Goal: Information Seeking & Learning: Learn about a topic

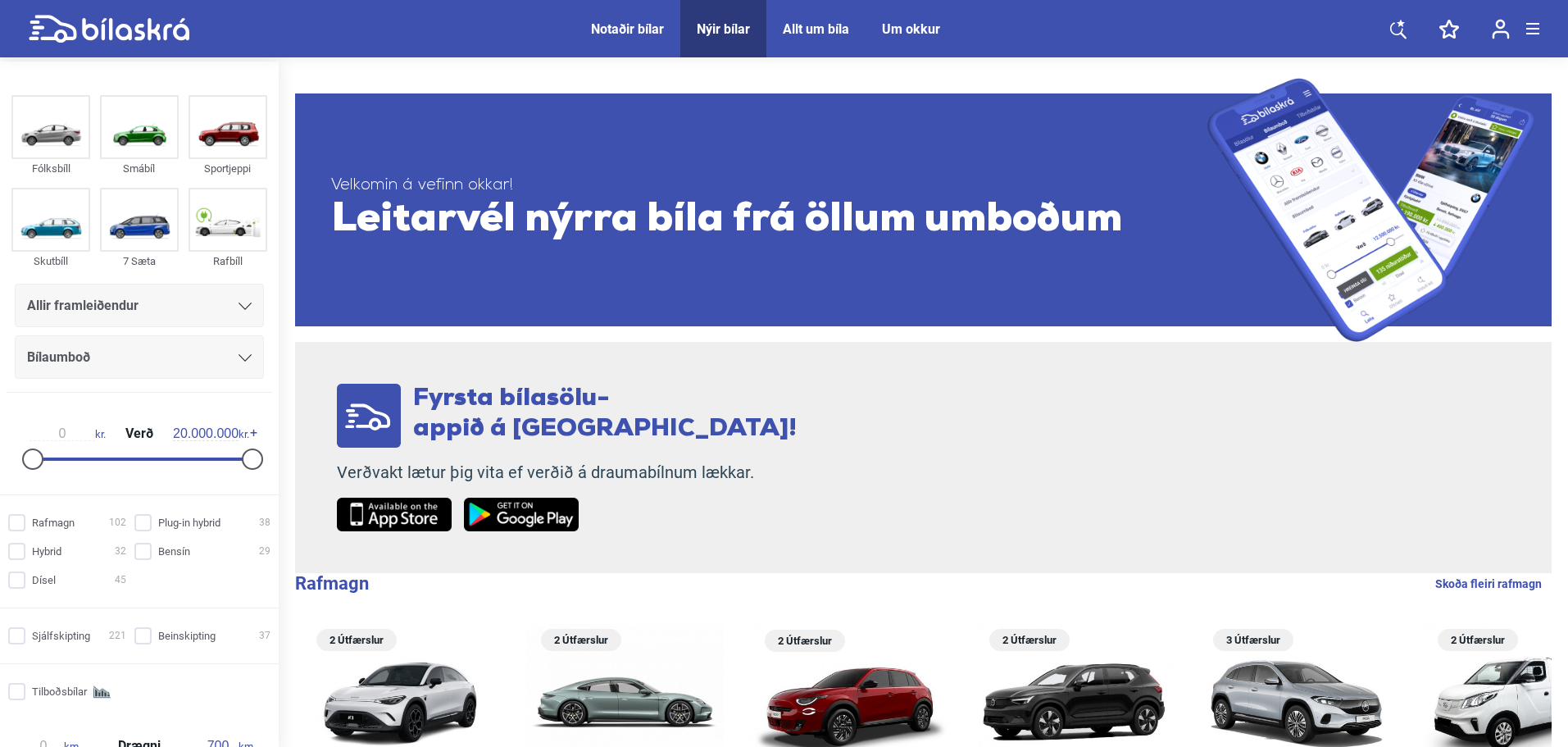
click at [145, 298] on div "Allir framleiðendur" at bounding box center [139, 306] width 225 height 23
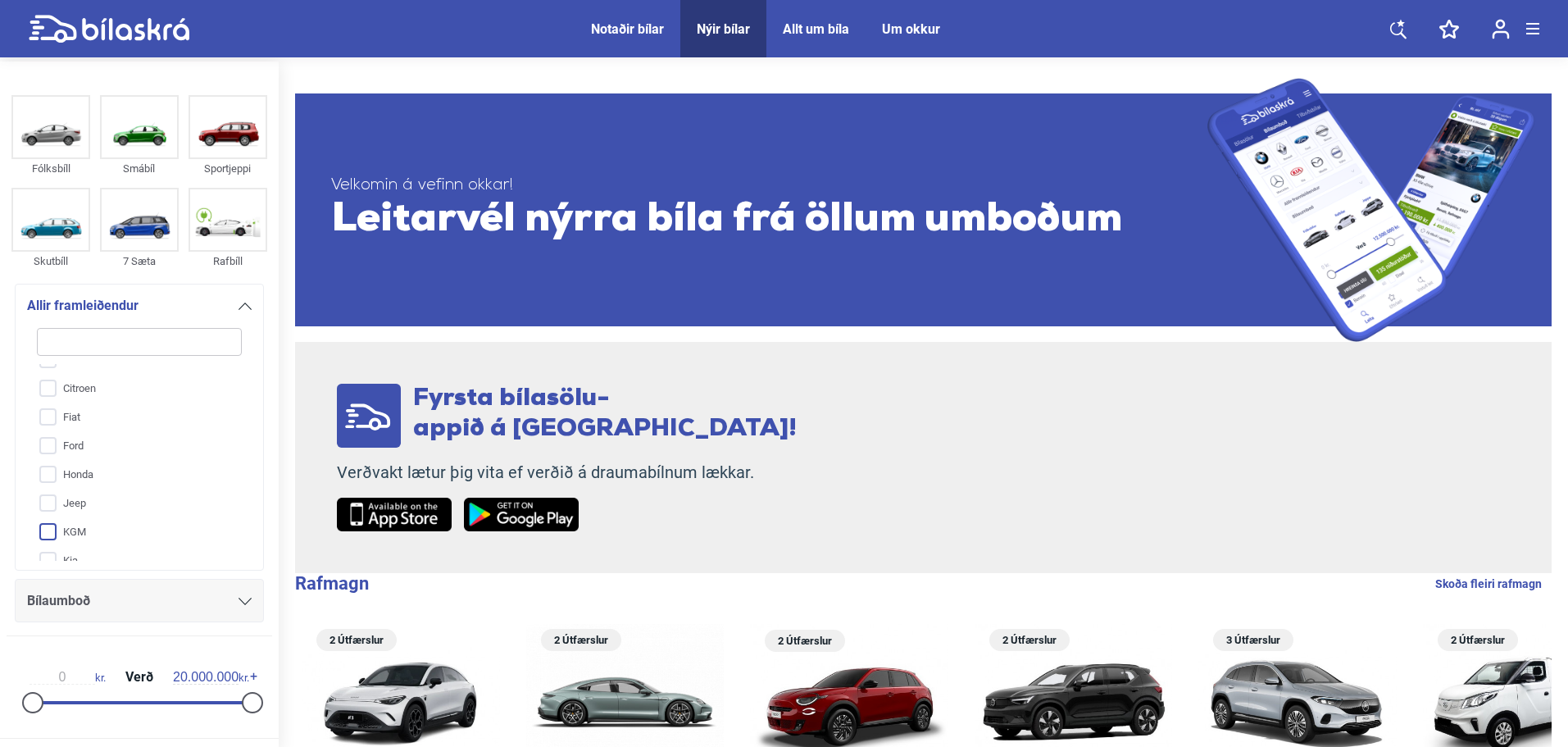
scroll to position [273, 0]
click at [97, 483] on input "Mazda" at bounding box center [129, 479] width 206 height 29
checkbox input "true"
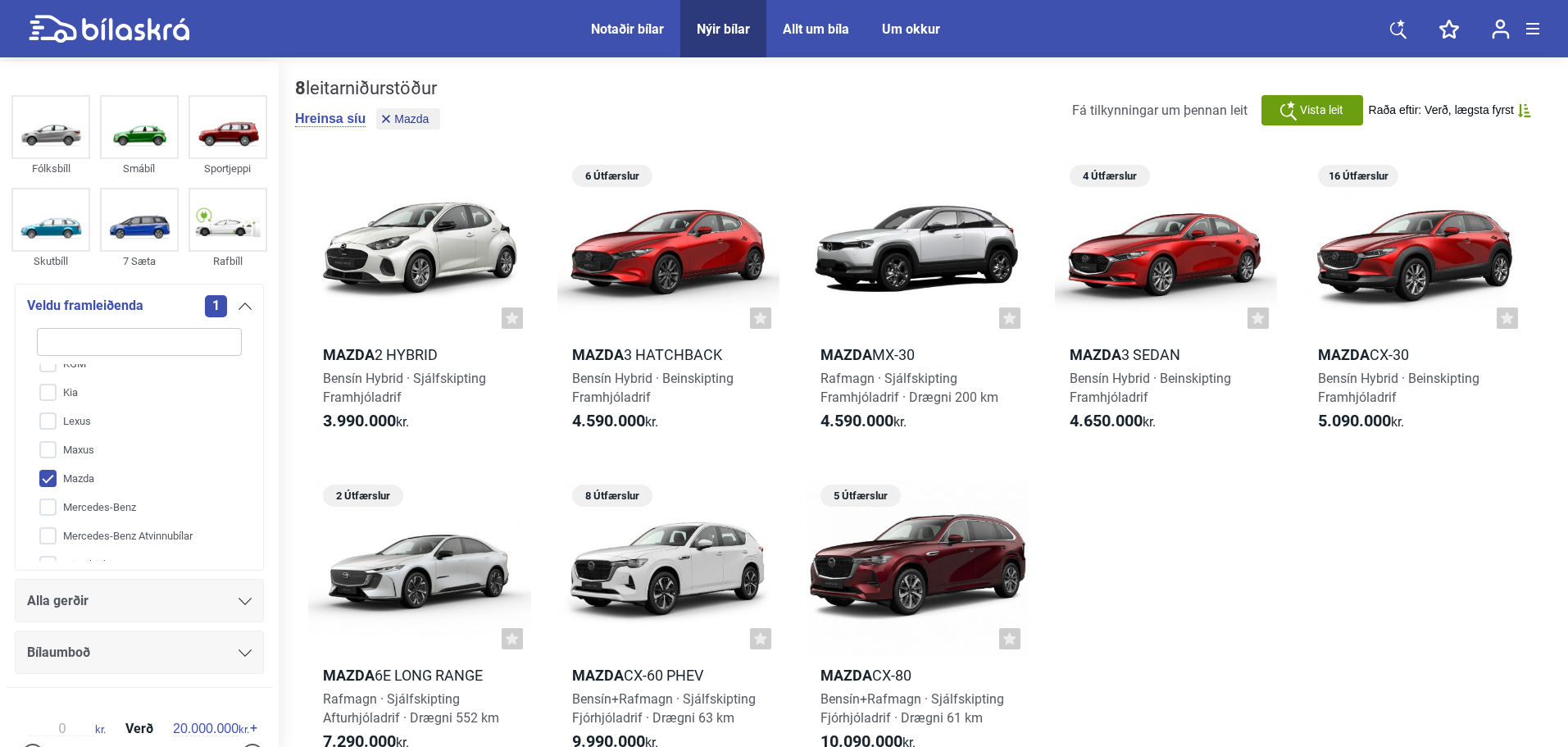
click at [99, 597] on div "Alla gerðir" at bounding box center [139, 601] width 225 height 23
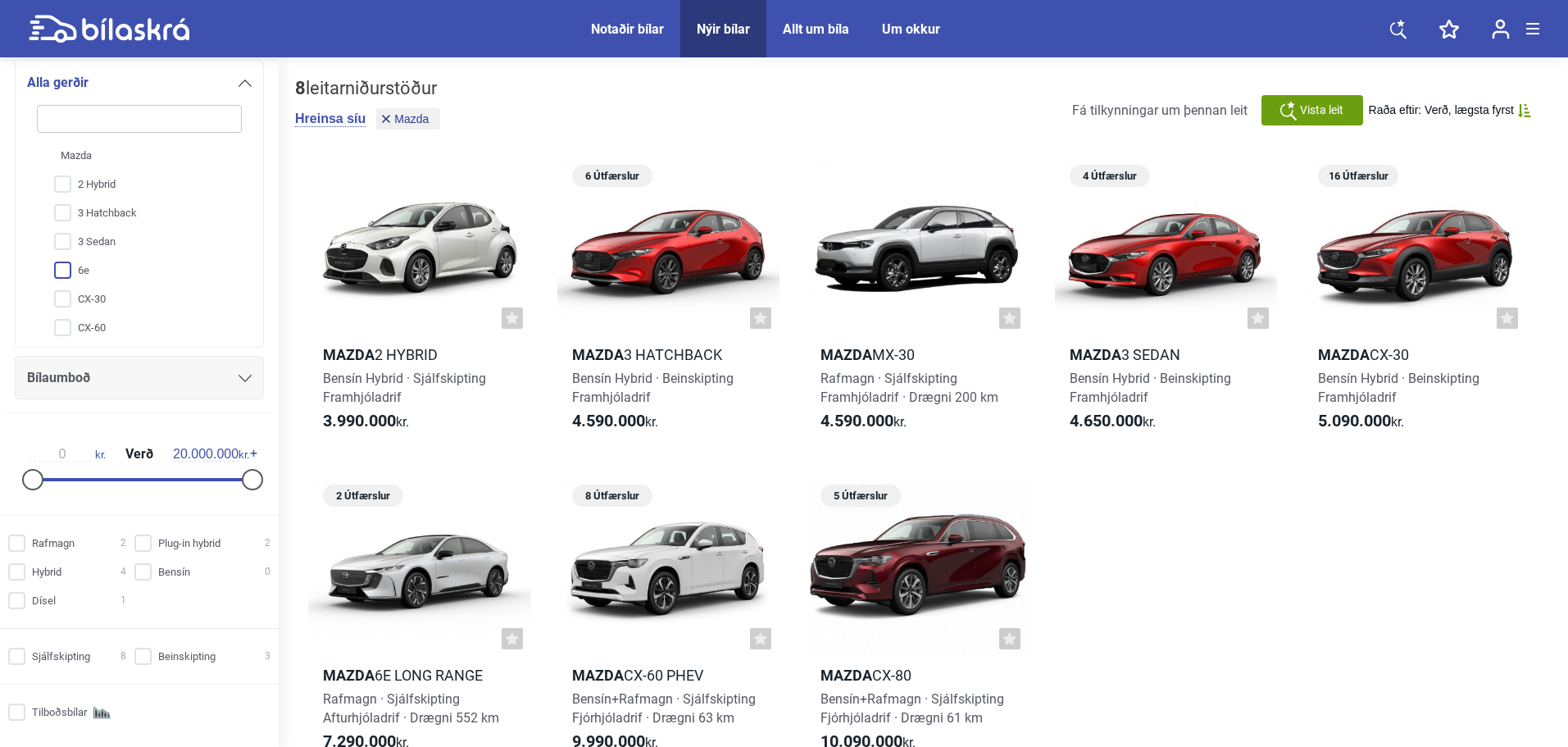
click at [131, 279] on input "6e" at bounding box center [129, 270] width 206 height 29
checkbox input "true"
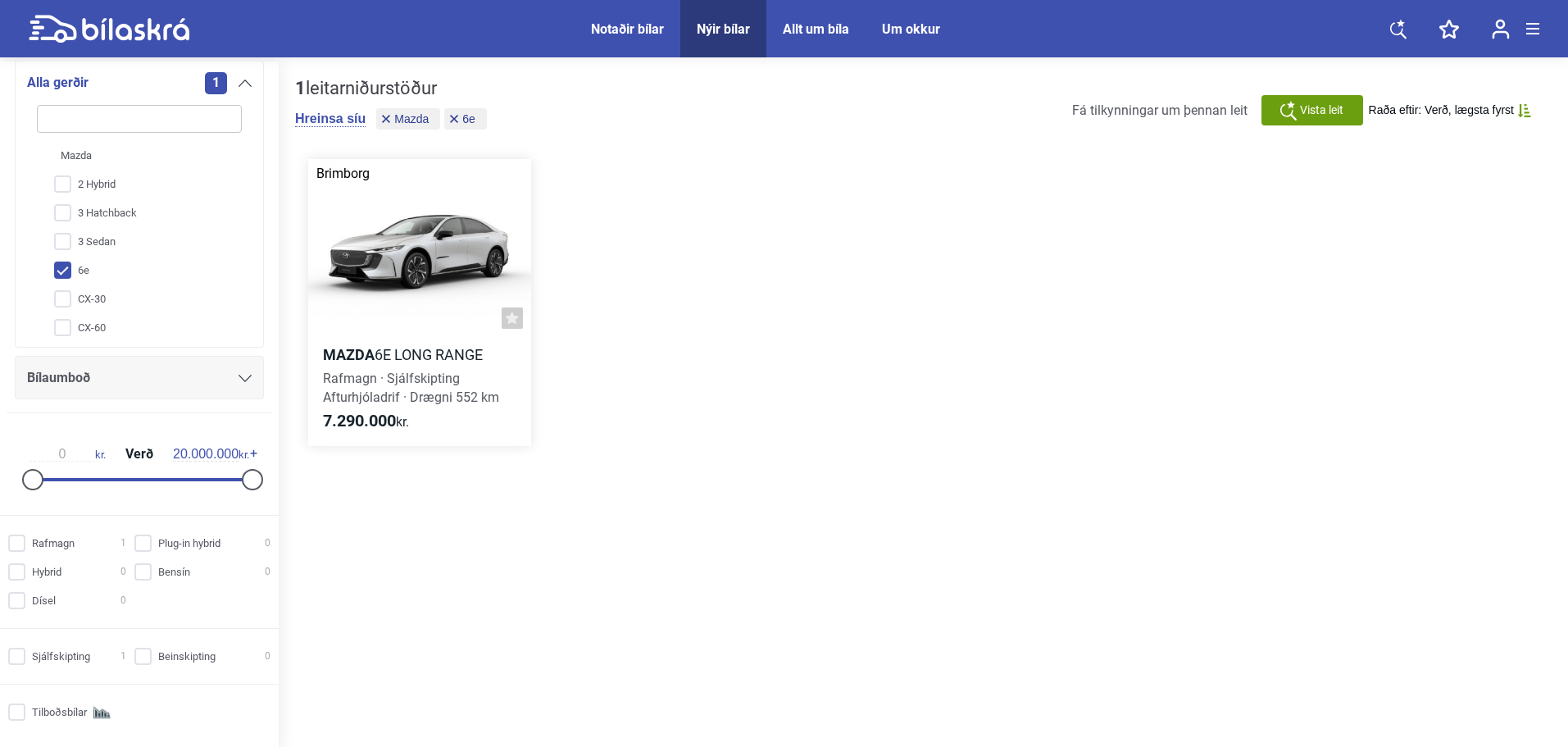
click at [415, 289] on div at bounding box center [420, 248] width 223 height 178
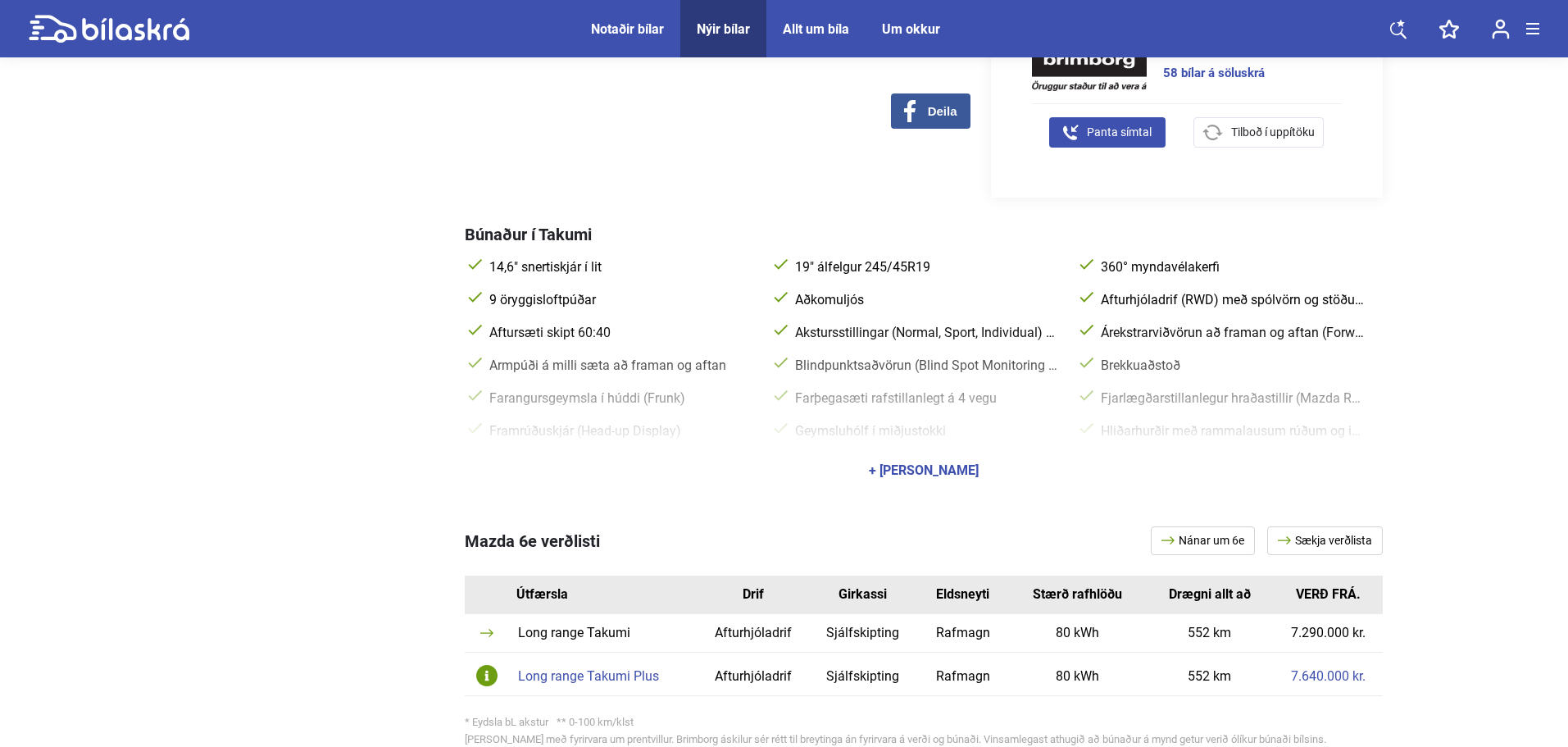
scroll to position [820, 0]
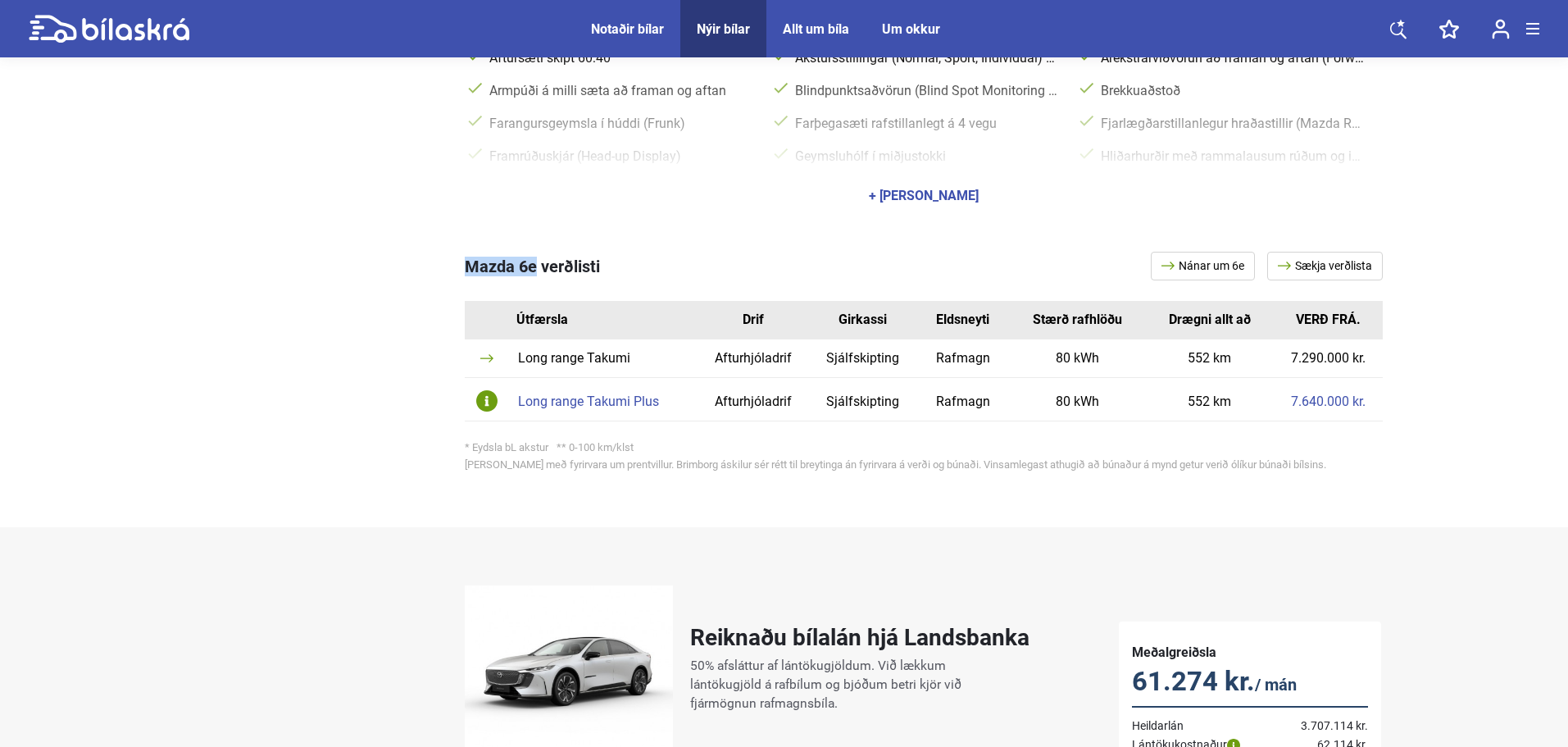
drag, startPoint x: 460, startPoint y: 241, endPoint x: 534, endPoint y: 256, distance: 75.5
click at [534, 256] on div "Mazda 6e verðlisti Nánar um 6e Sækja verðlista Útfærsla Drif [PERSON_NAME] Elds…" at bounding box center [784, 365] width 1197 height 292
copy span "Mazda 6e"
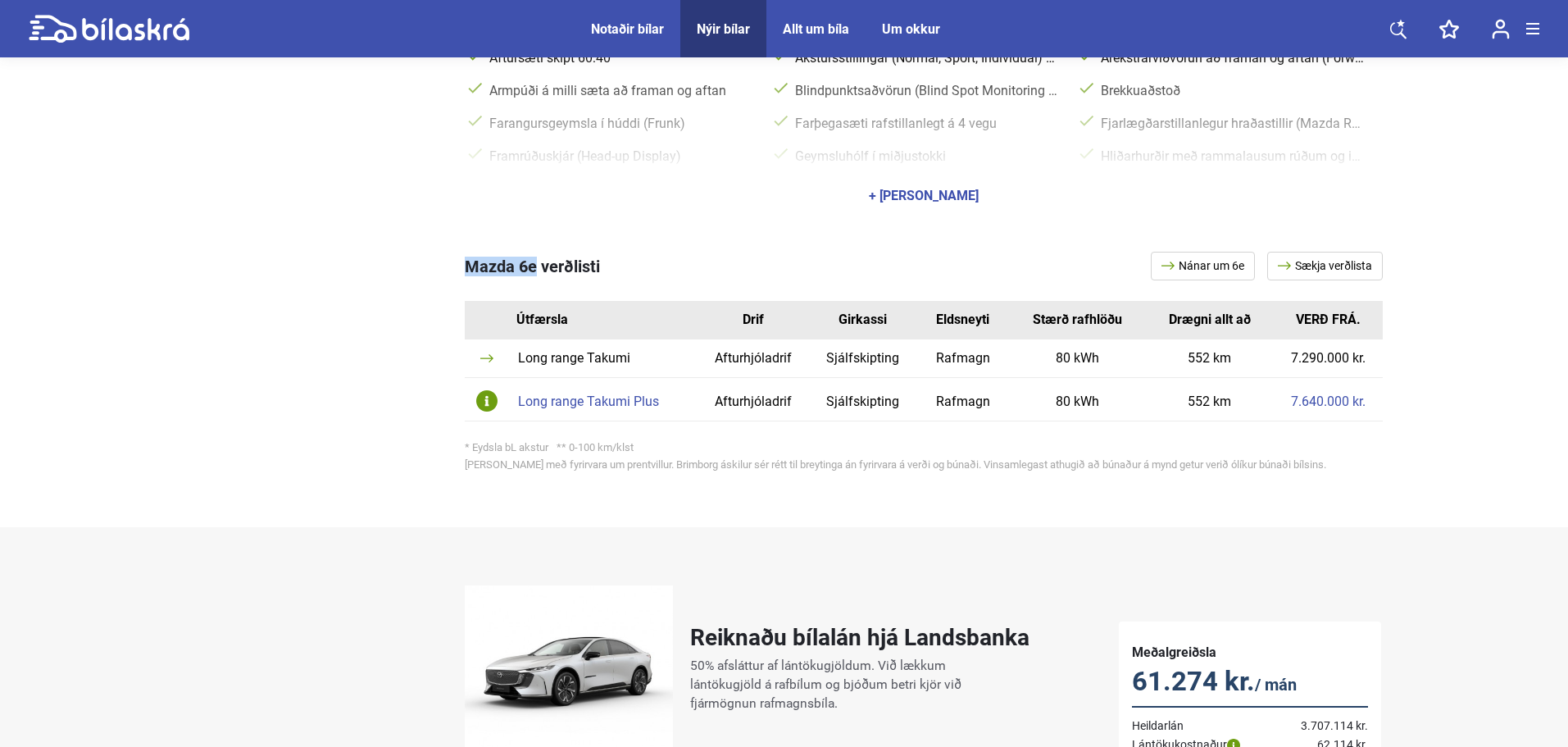
copy span "Mazda 6e"
